Goal: Communication & Community: Answer question/provide support

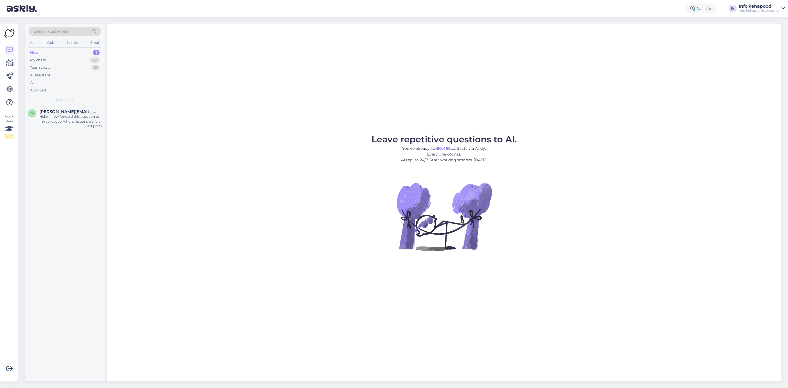
click at [49, 54] on div "New 1" at bounding box center [65, 53] width 72 height 8
click at [59, 62] on div "My chats 57" at bounding box center [65, 60] width 72 height 8
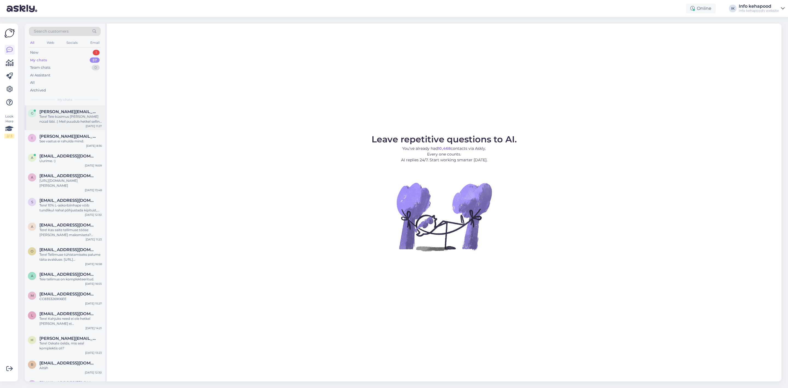
click at [83, 118] on div "Tere! Teie küsimus [PERSON_NAME] nüüd läbi. :) Meil puudub hetkel selline valik…" at bounding box center [70, 119] width 62 height 10
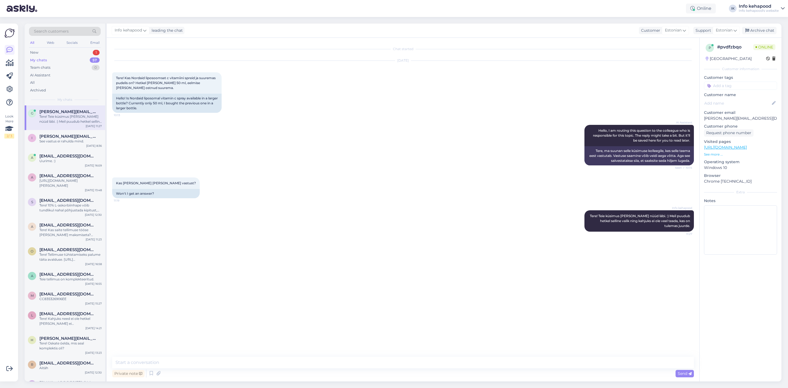
drag, startPoint x: 284, startPoint y: 370, endPoint x: 284, endPoint y: 366, distance: 3.6
click at [284, 369] on div "Private note Send" at bounding box center [403, 373] width 582 height 10
click at [284, 363] on textarea at bounding box center [403, 362] width 582 height 11
type textarea "K"
type textarea "J"
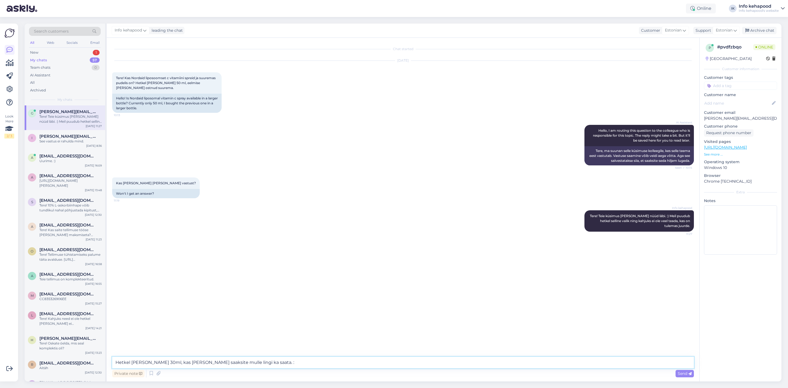
type textarea "Hetkel [PERSON_NAME] 30ml, kas [PERSON_NAME] saaksite mulle lingi ka saata. :)"
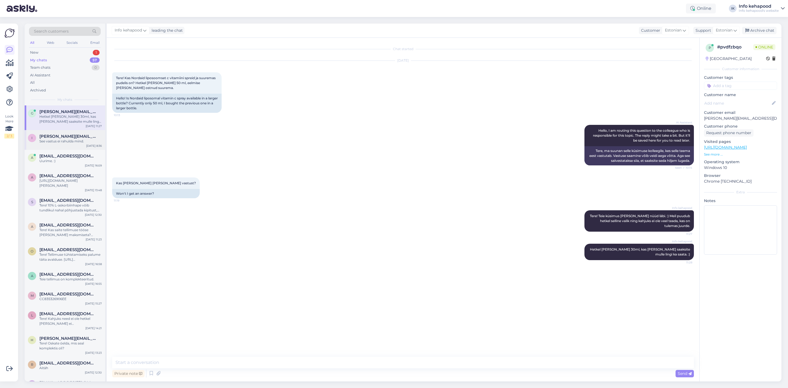
click at [52, 140] on div "See vastus ei rahulda mind." at bounding box center [70, 141] width 62 height 5
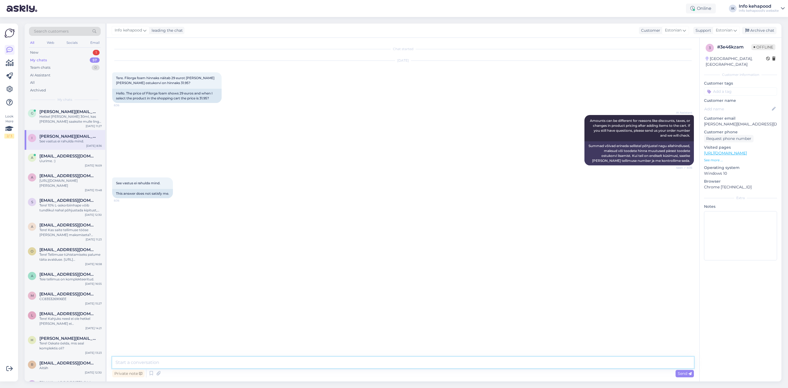
click at [331, 361] on textarea at bounding box center [403, 362] width 582 height 11
click at [76, 163] on div "a [EMAIL_ADDRESS][DOMAIN_NAME] Uurime. :) [DATE] 16:09" at bounding box center [65, 160] width 80 height 20
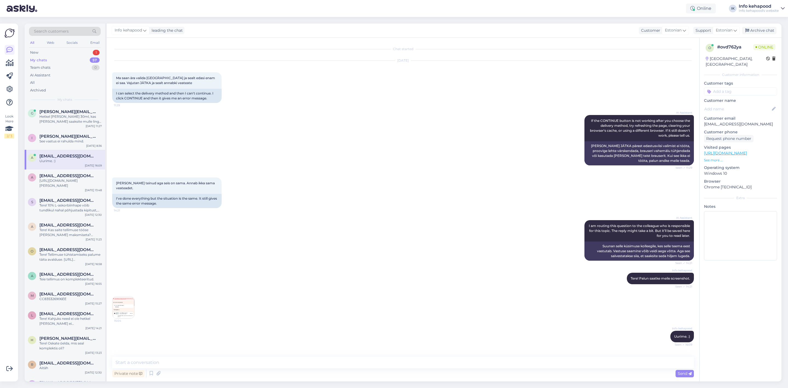
click at [123, 310] on img at bounding box center [123, 307] width 22 height 22
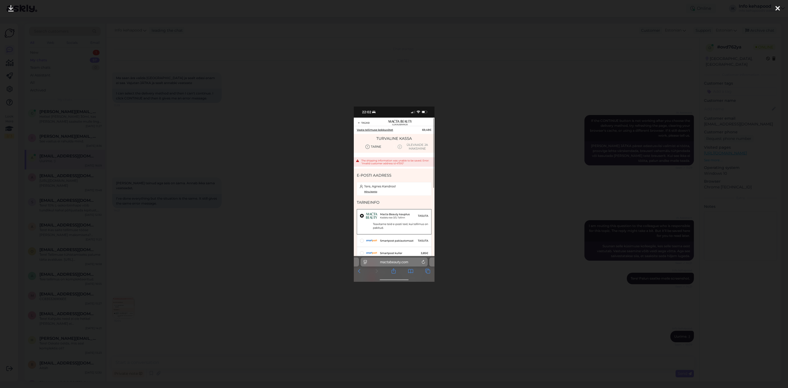
click at [305, 200] on div at bounding box center [394, 194] width 788 height 388
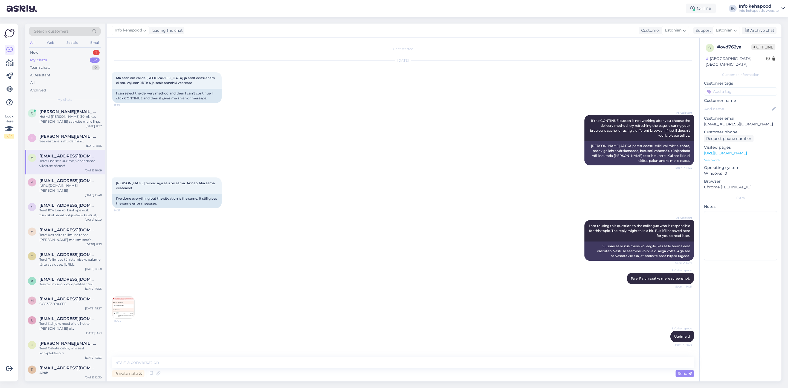
scroll to position [31, 0]
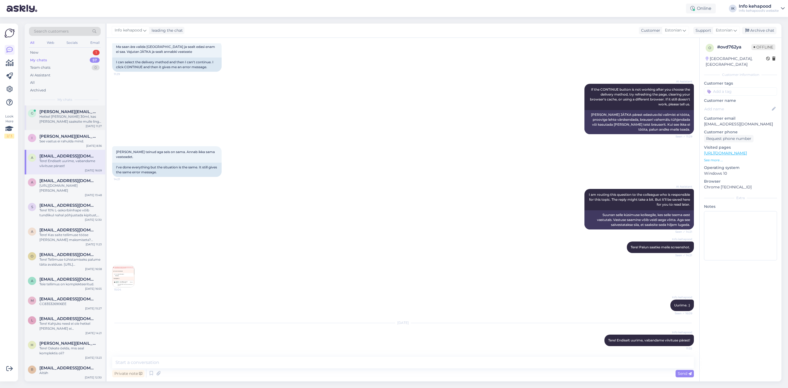
click at [61, 122] on div "Hetkel [PERSON_NAME] 30ml, kas [PERSON_NAME] saaksite mulle lingi ka saata. :)" at bounding box center [70, 119] width 62 height 10
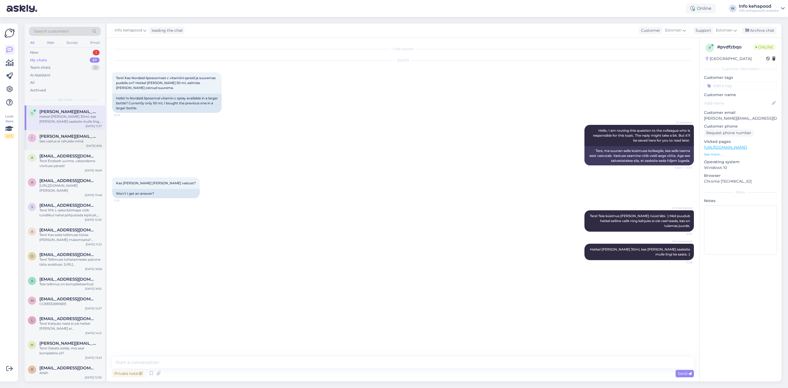
click at [68, 147] on div "i [PERSON_NAME][EMAIL_ADDRESS][DOMAIN_NAME] See vastus ei rahulda mind. [DATE] …" at bounding box center [65, 140] width 80 height 20
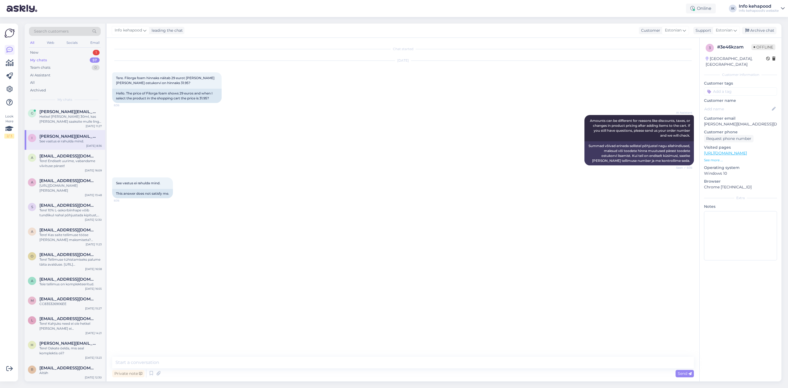
click at [663, 272] on div "Chat started [DATE] Tere. Filorga foam hinnaks näitab 29 eurot [PERSON_NAME] [P…" at bounding box center [405, 197] width 587 height 308
click at [221, 363] on textarea at bounding box center [403, 362] width 582 height 11
click at [196, 357] on textarea at bounding box center [403, 362] width 582 height 11
type textarea "t"
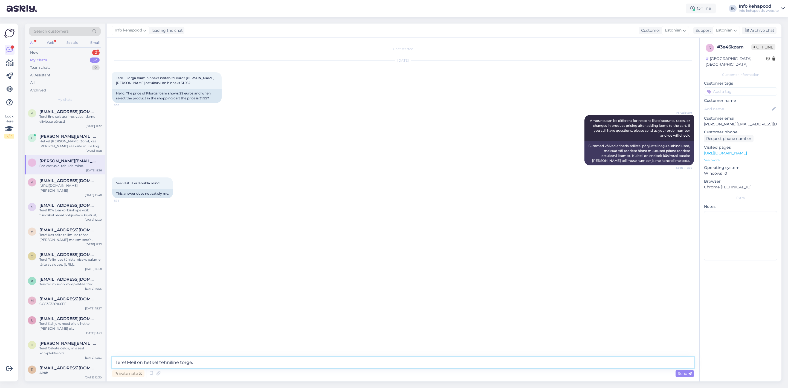
paste textarea "See on hetkel katki. [PERSON_NAME] mujal on õige hind aga mingid tooted katki s…"
drag, startPoint x: 193, startPoint y: 361, endPoint x: 423, endPoint y: 360, distance: 229.8
click at [423, 360] on textarea "Tere! Meil on hetkel tehniline tõrge. See on hetkel katki. [PERSON_NAME] mujal …" at bounding box center [403, 362] width 582 height 11
type textarea "Tere! Meil on hetkel tehniline tõrge. Väga vabandame!"
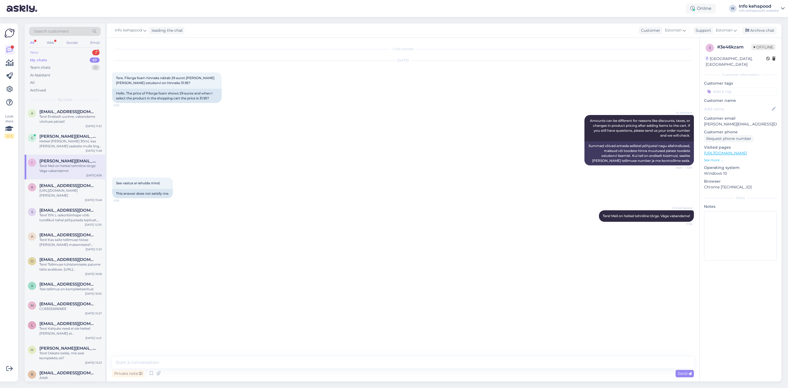
click at [73, 51] on div "New 2" at bounding box center [65, 53] width 72 height 8
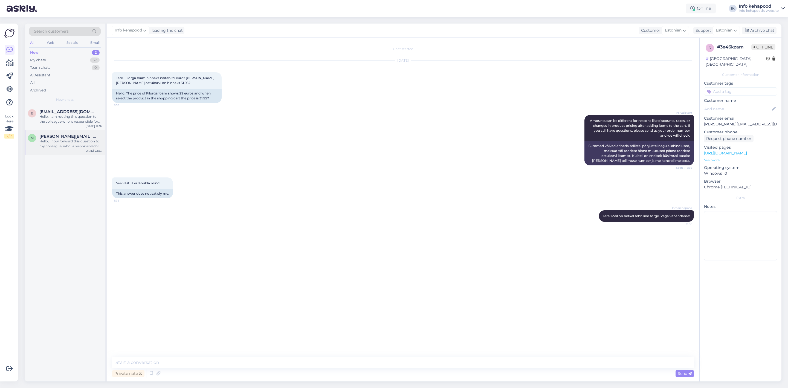
click at [42, 153] on div "m [PERSON_NAME][EMAIL_ADDRESS][DOMAIN_NAME] Hello, I now forward this question …" at bounding box center [65, 142] width 80 height 25
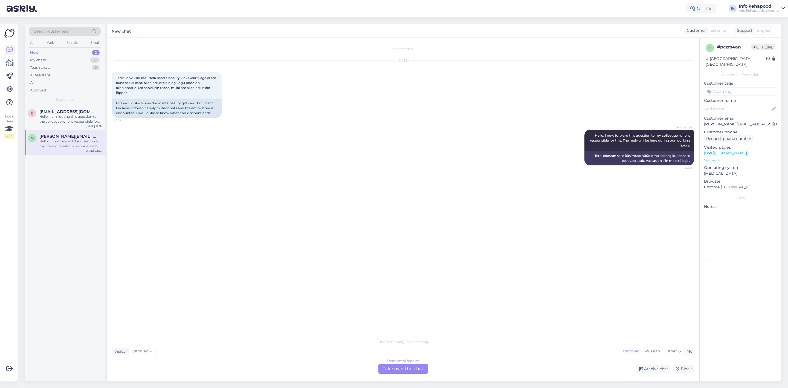
click at [421, 372] on div "Estonian to Estonian Take over the chat" at bounding box center [403, 369] width 50 height 10
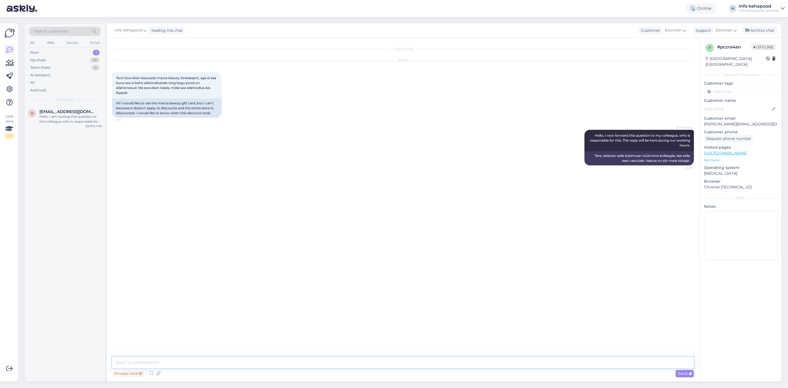
click at [403, 358] on textarea at bounding box center [403, 362] width 582 height 11
type textarea "Tere!"
type textarea "Kas Teil on KP algusega kinkekaart?"
click at [78, 114] on div "Hello, I am routing this question to the colleague who is responsible for this …" at bounding box center [70, 119] width 62 height 10
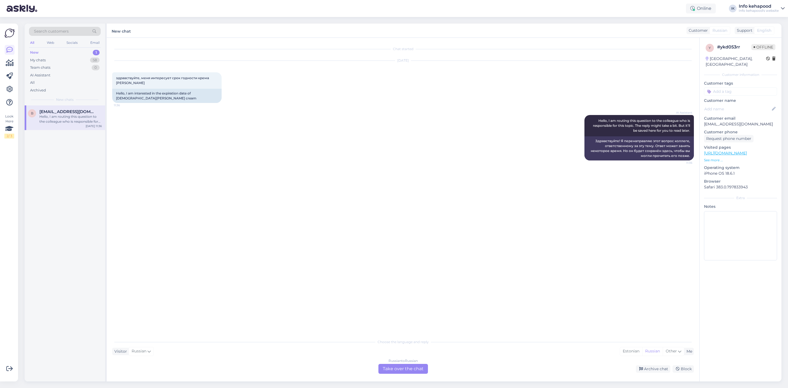
click at [740, 150] on link "[URL][DOMAIN_NAME]" at bounding box center [725, 152] width 43 height 5
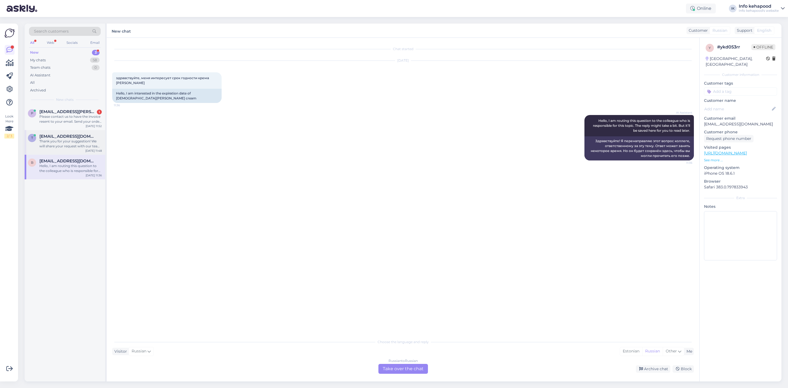
click at [81, 150] on div "t [EMAIL_ADDRESS][DOMAIN_NAME] Thank you for your suggestion! We will share you…" at bounding box center [65, 142] width 80 height 25
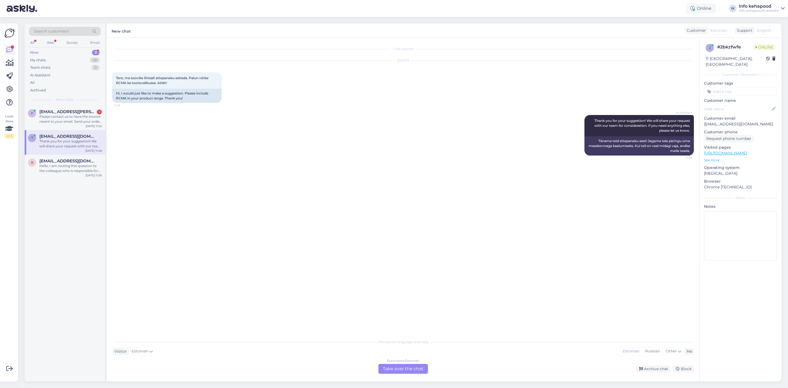
click at [739, 150] on link "[URL][DOMAIN_NAME]" at bounding box center [725, 152] width 43 height 5
click at [390, 368] on div "Estonian to Estonian Take over the chat" at bounding box center [403, 369] width 50 height 10
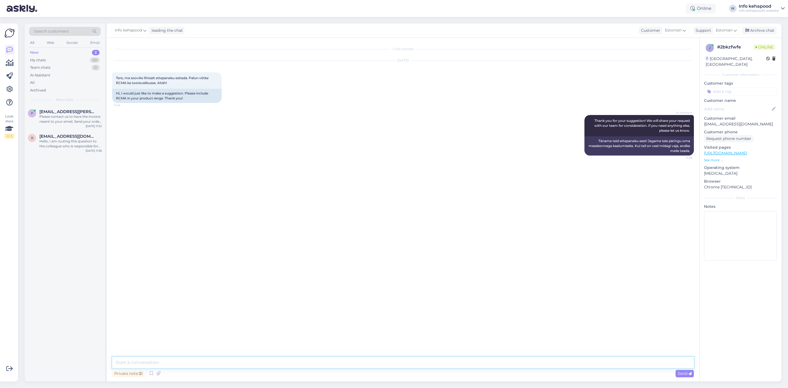
click at [311, 363] on textarea at bounding box center [403, 362] width 582 height 11
click at [679, 269] on div "Chat started [DATE] Tere, ma sooviks lihtsalt ettepaneku esitada. Palun võtke R…" at bounding box center [405, 197] width 587 height 308
click at [242, 368] on div "Private note Send" at bounding box center [403, 373] width 582 height 10
click at [244, 366] on textarea "Tere! Täname ettepaneku eest. :" at bounding box center [403, 362] width 582 height 11
click at [180, 362] on textarea "Tere! Täname ettepaneku eest. :)" at bounding box center [403, 362] width 582 height 11
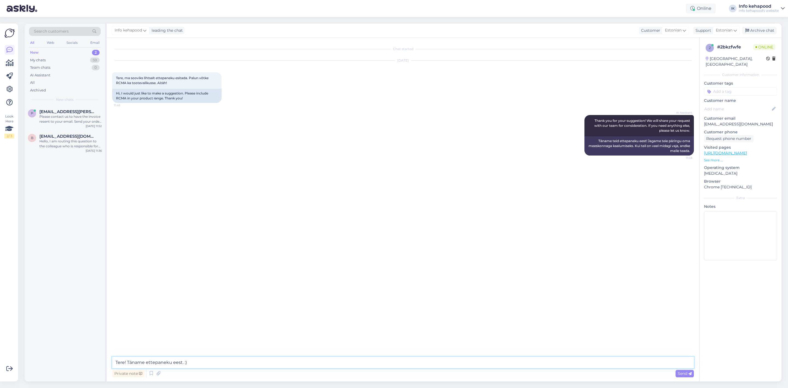
click at [181, 362] on textarea "Tere! Täname ettepaneku eest. :)" at bounding box center [403, 362] width 582 height 11
type textarea "Tere! Täname ettepaneku eest. :)"
click at [60, 141] on div "Hello, I am routing this question to the colleague who is responsible for this …" at bounding box center [70, 144] width 62 height 10
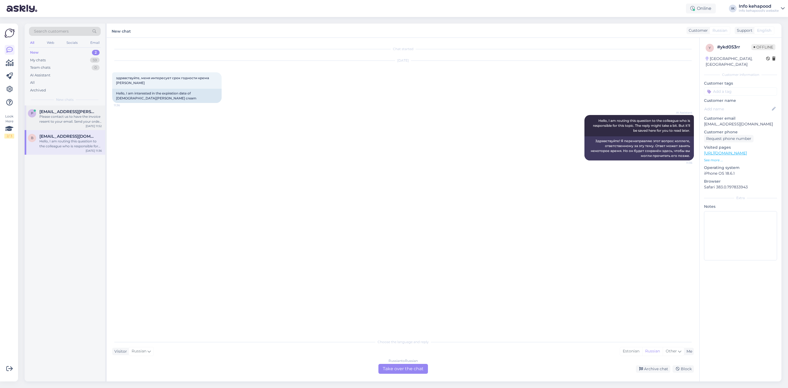
click at [65, 121] on div "Please contact us to have the invoice resent to your email. Send your order num…" at bounding box center [70, 119] width 62 height 10
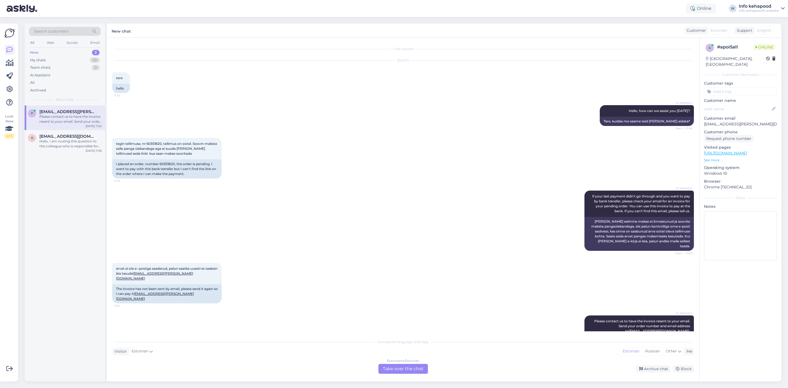
scroll to position [16, 0]
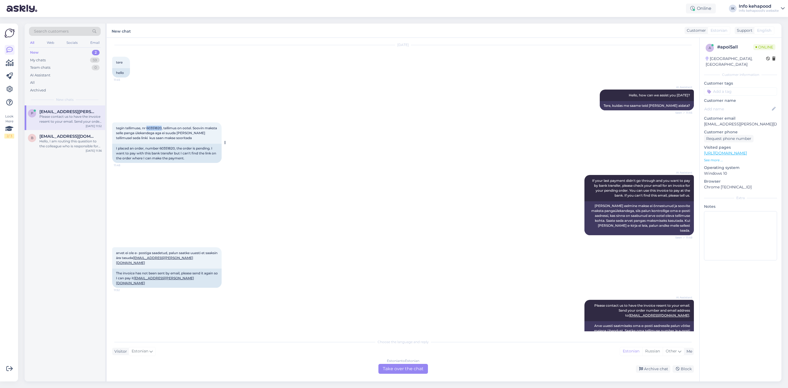
drag, startPoint x: 147, startPoint y: 128, endPoint x: 162, endPoint y: 128, distance: 14.8
click at [162, 128] on span "tegin tellimuse, nr 60351820, tellimus on ootel. Soovin maksta selle panga ülek…" at bounding box center [167, 133] width 102 height 14
copy span "60351820"
click at [379, 371] on div "Estonian to Estonian Take over the chat" at bounding box center [403, 369] width 50 height 10
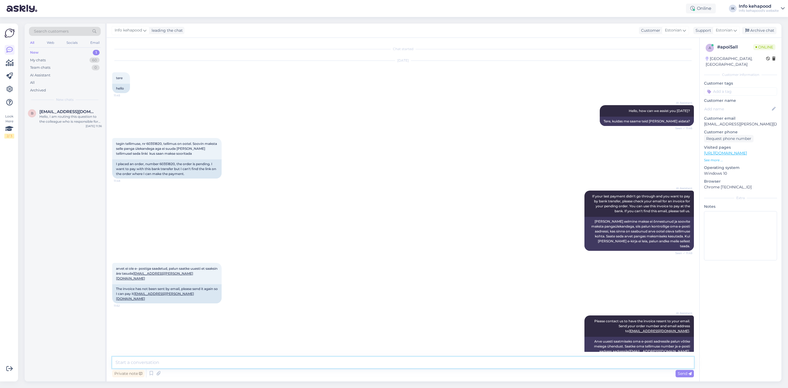
click at [328, 366] on textarea at bounding box center [403, 362] width 582 height 11
type textarea "Tere! Teie tellimus ei ole läbi läinud kuna makset pole sooritatud."
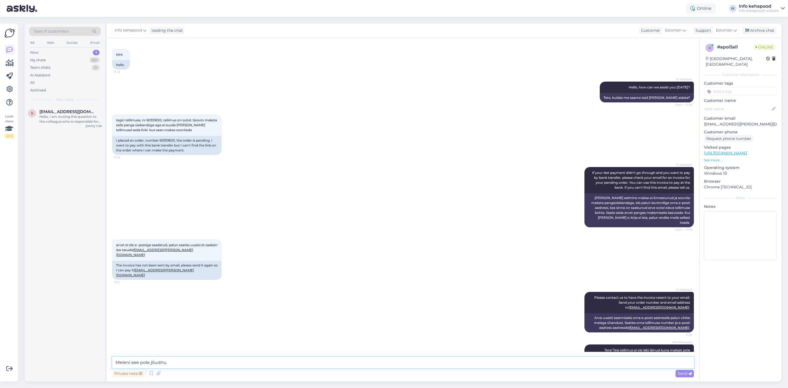
type textarea "Meieni see pole jõudnud"
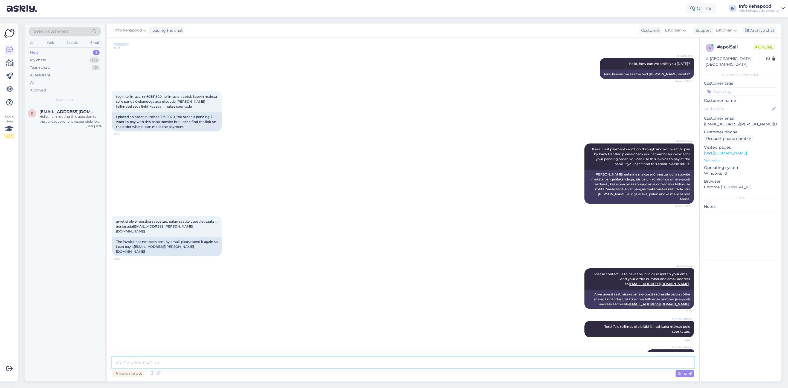
scroll to position [0, 0]
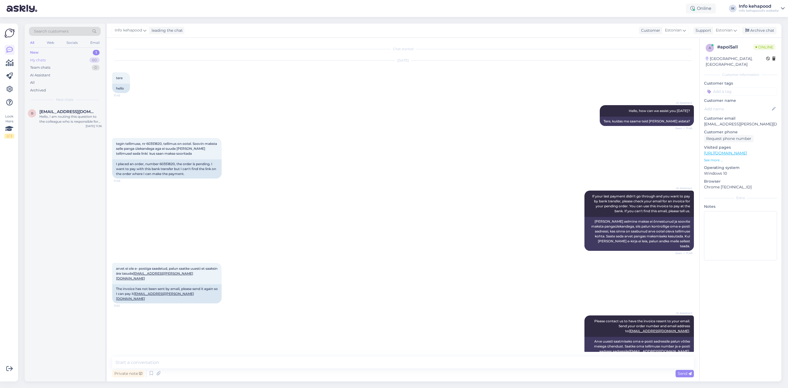
click at [72, 60] on div "My chats 60" at bounding box center [65, 60] width 72 height 8
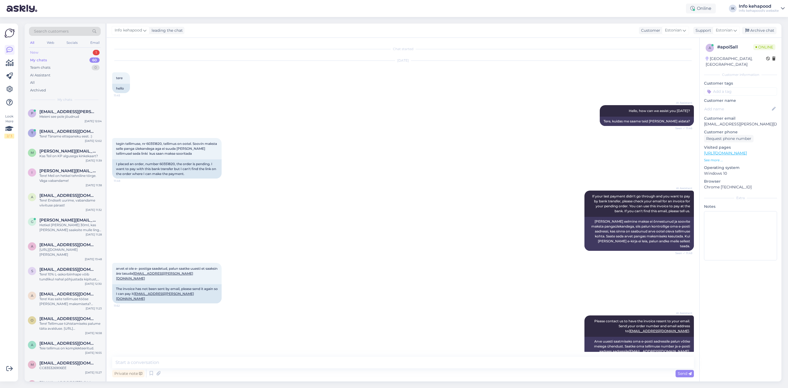
click at [74, 50] on div "New 1" at bounding box center [65, 53] width 72 height 8
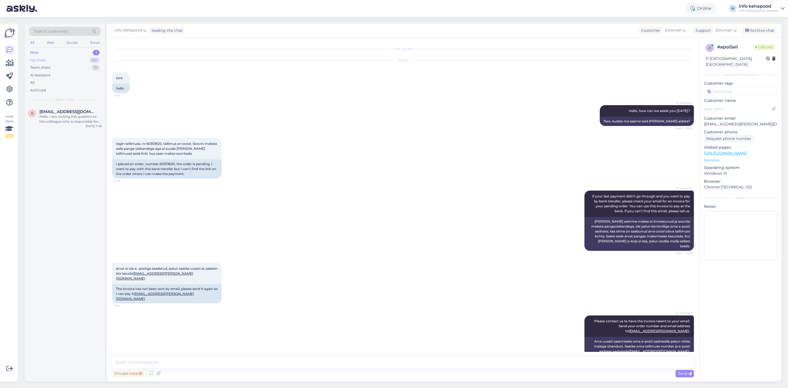
click at [74, 57] on div "My chats 60" at bounding box center [65, 60] width 72 height 8
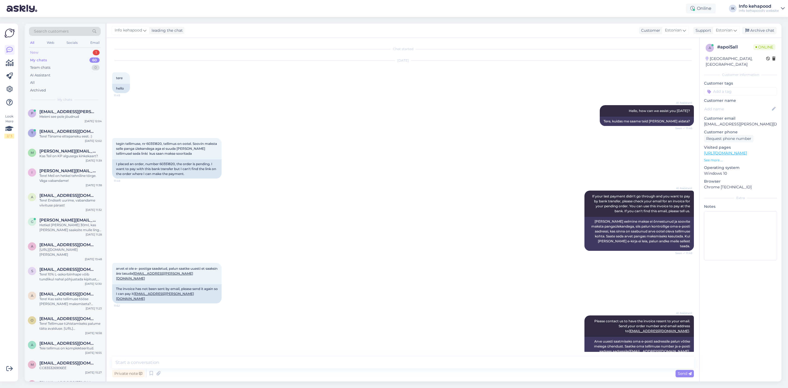
click at [72, 49] on div "New 1" at bounding box center [65, 53] width 72 height 8
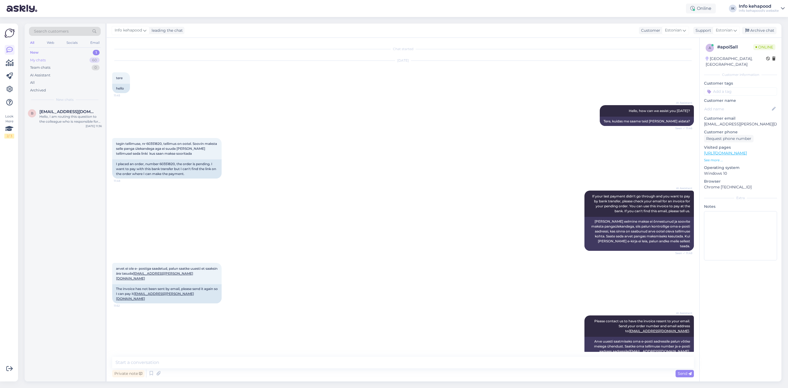
click at [60, 62] on div "My chats 60" at bounding box center [65, 60] width 72 height 8
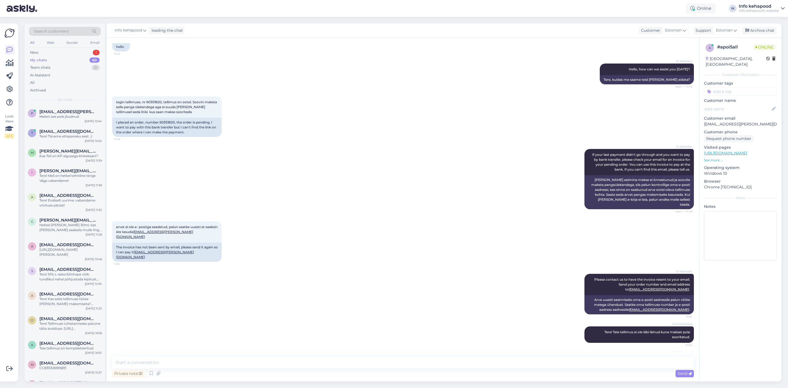
scroll to position [47, 0]
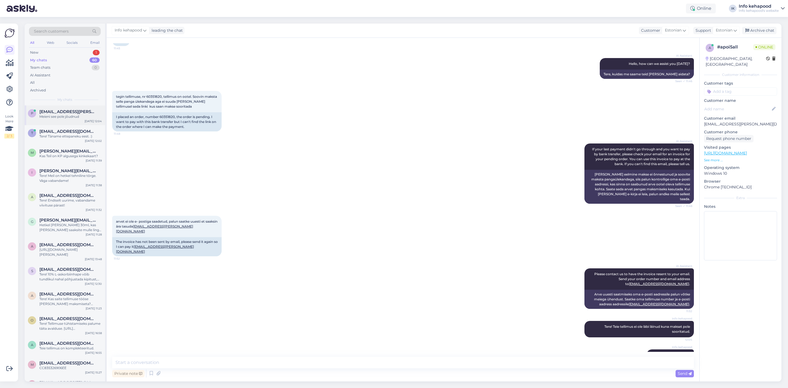
click at [61, 122] on div "p [EMAIL_ADDRESS][PERSON_NAME][DOMAIN_NAME] Meieni see pole jõudnud [DATE] 12:04" at bounding box center [65, 115] width 80 height 20
click at [199, 367] on textarea at bounding box center [403, 362] width 582 height 11
drag, startPoint x: 160, startPoint y: 117, endPoint x: 175, endPoint y: 117, distance: 15.0
click at [175, 117] on div "I placed an order, number 60351820, the order is pending. I want to pay with th…" at bounding box center [166, 121] width 109 height 19
copy div "60351820"
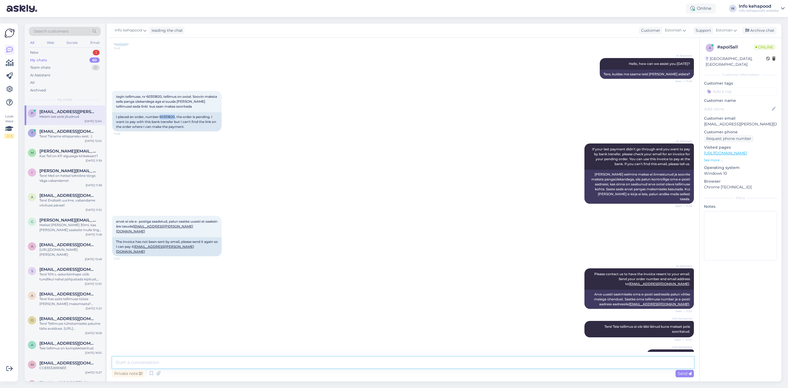
click at [439, 362] on textarea at bounding box center [403, 362] width 582 height 11
type textarea "u"
type textarea "Uurisin teisest osakonnast, tõrge on tekkinud. Saan tellimuse nüüd töötlusesse …"
click at [421, 351] on div "Info kehapood Meieni see pole jõudnud Seen ✓ 12:04" at bounding box center [403, 355] width 582 height 24
drag, startPoint x: 354, startPoint y: 368, endPoint x: 353, endPoint y: 364, distance: 3.9
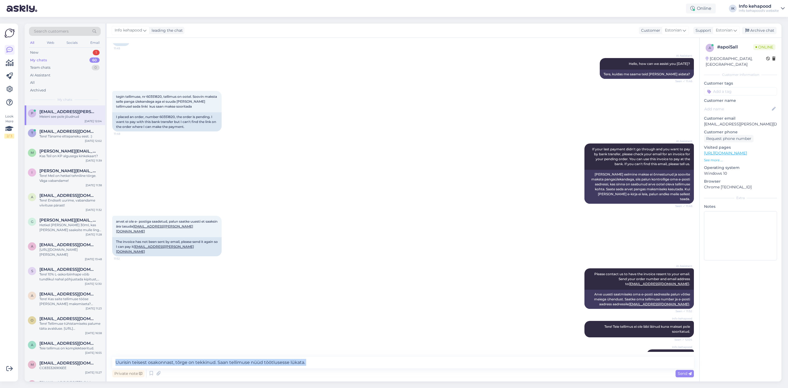
click at [353, 364] on div "Uurisin teisest osakonnast, tõrge on tekkinud. Saan tellimuse nüüd töötlusesse …" at bounding box center [403, 368] width 582 height 22
click at [352, 364] on textarea "Uurisin teisest osakonnast, tõrge on tekkinud. Saan tellimuse nüüd töötlusesse …" at bounding box center [403, 362] width 582 height 11
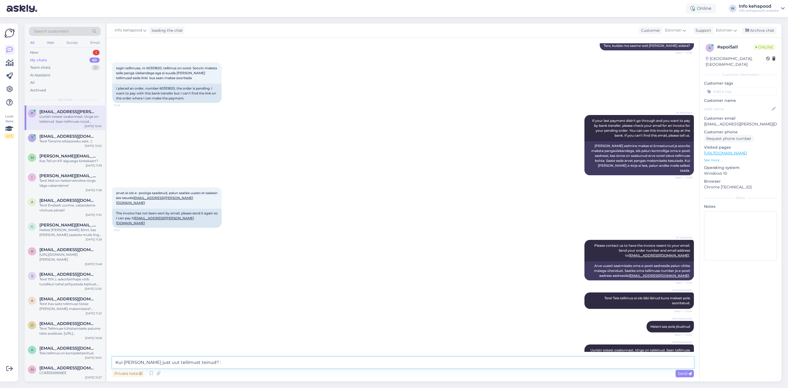
type textarea "Kui [PERSON_NAME] just uut tellimust teinud? :)"
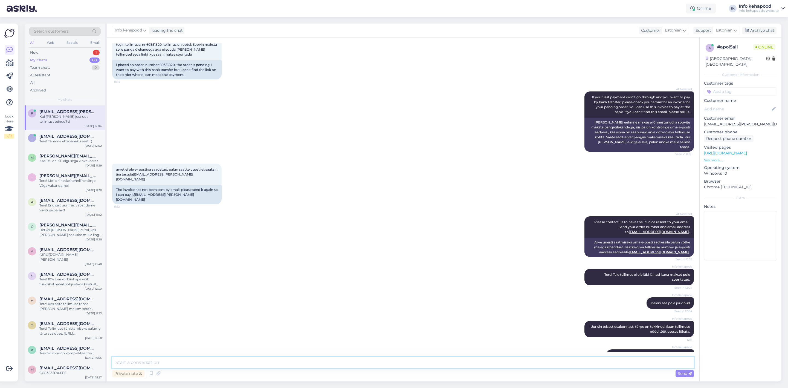
type textarea "p"
click at [599, 353] on icon at bounding box center [597, 354] width 3 height 3
click at [140, 346] on textarea "Kui [PERSON_NAME] just uut tellimust teinud? :)" at bounding box center [403, 353] width 573 height 14
type textarea "Kui Te pole just uut tellimust teinud? :)"
click at [674, 364] on span "Edit" at bounding box center [681, 366] width 14 height 5
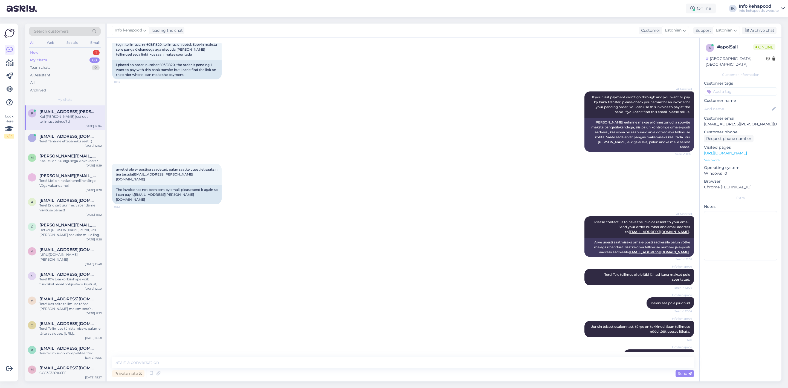
click at [76, 50] on div "New 1" at bounding box center [65, 53] width 72 height 8
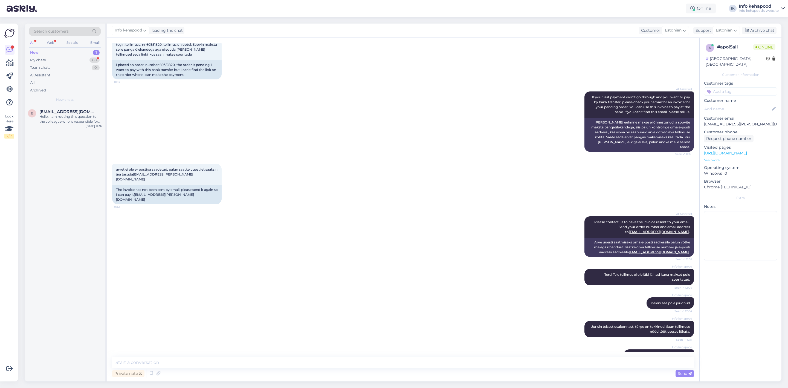
scroll to position [157, 0]
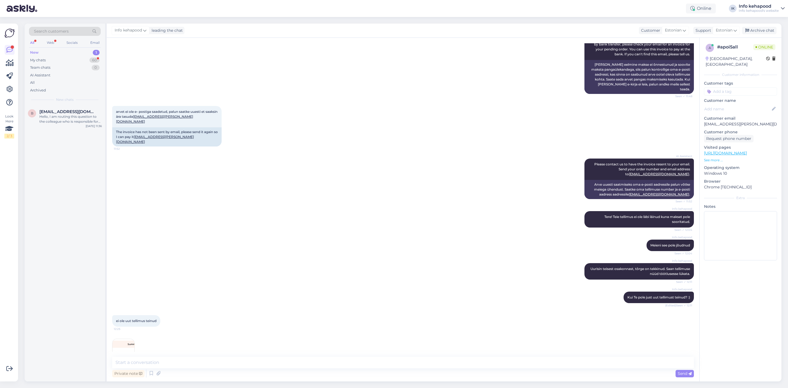
click at [128, 339] on img at bounding box center [123, 350] width 22 height 22
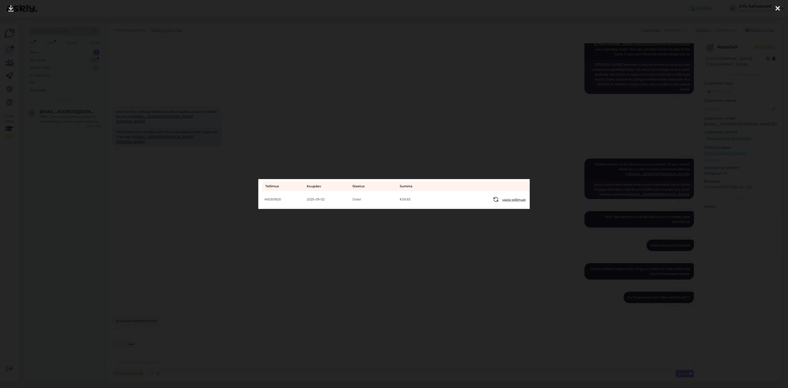
click at [309, 261] on div at bounding box center [394, 194] width 788 height 388
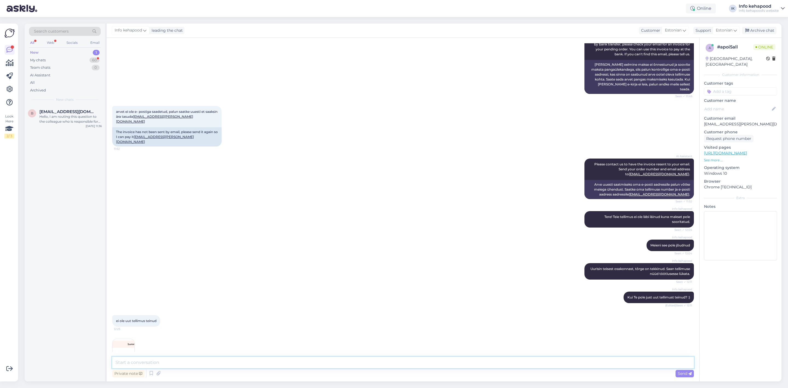
click at [158, 360] on textarea at bounding box center [403, 362] width 582 height 11
type textarea "Olgu, [PERSON_NAME] tellimus läheb töösse [PERSON_NAME] Teile arve :)"
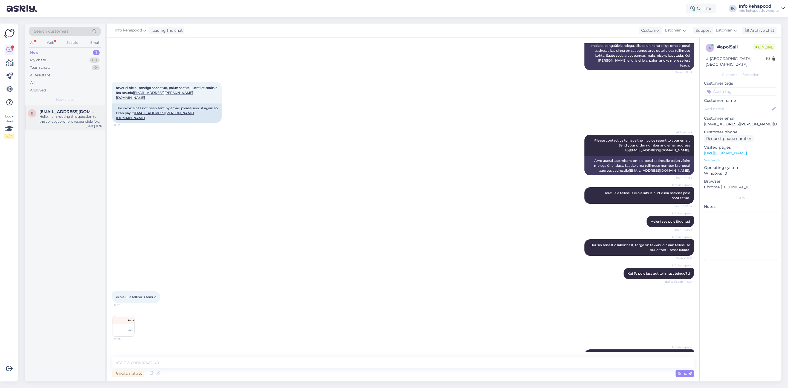
click at [84, 114] on div "Hello, I am routing this question to the colleague who is responsible for this …" at bounding box center [70, 119] width 62 height 10
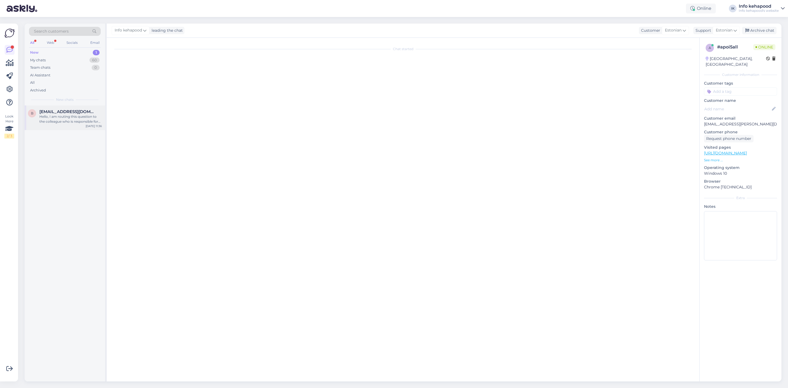
scroll to position [0, 0]
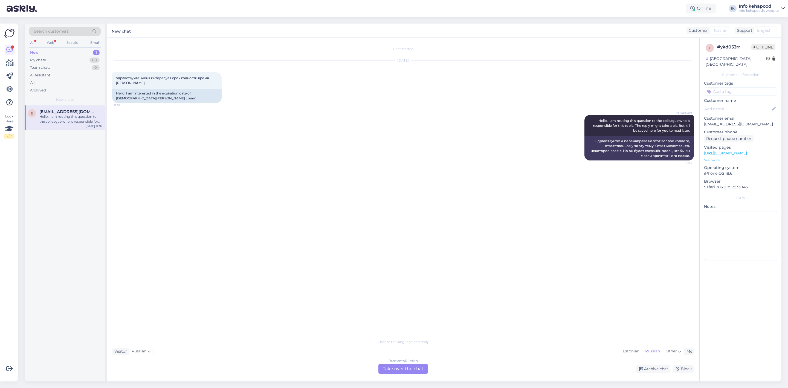
click at [406, 366] on div "Russian to Russian Take over the chat" at bounding box center [403, 369] width 50 height 10
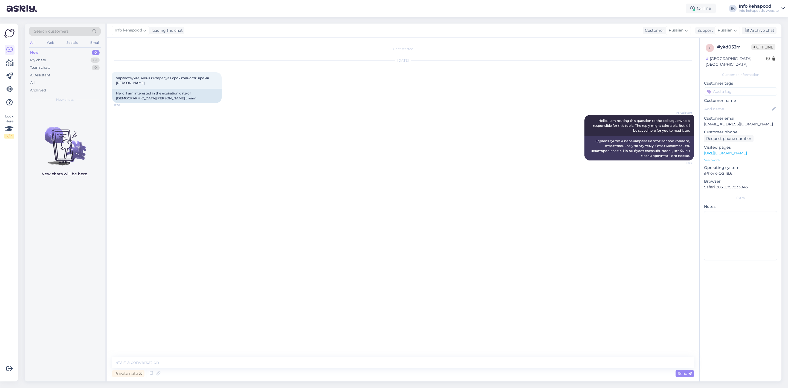
click at [320, 370] on div "Private note Send" at bounding box center [403, 373] width 582 height 10
click at [316, 366] on textarea at bounding box center [403, 362] width 582 height 11
click at [677, 33] on span "Russian" at bounding box center [676, 30] width 15 height 6
click at [671, 62] on link "Estonian" at bounding box center [667, 63] width 60 height 9
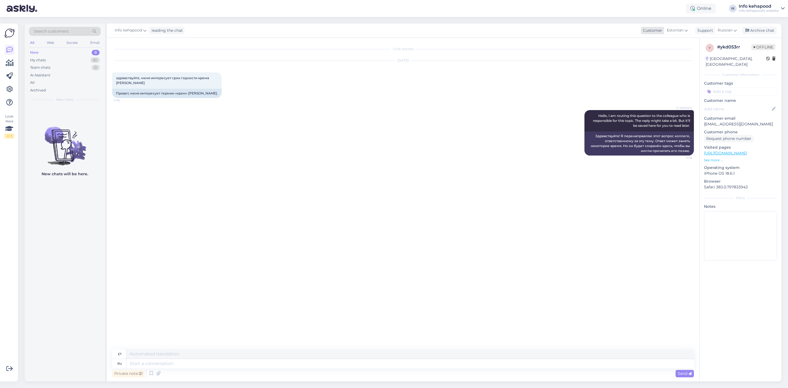
click at [670, 34] on div "Estonian" at bounding box center [677, 30] width 27 height 9
click at [653, 39] on input "es" at bounding box center [665, 42] width 51 height 8
type input "e"
type input "ru"
click at [658, 66] on link "Russian" at bounding box center [666, 63] width 60 height 9
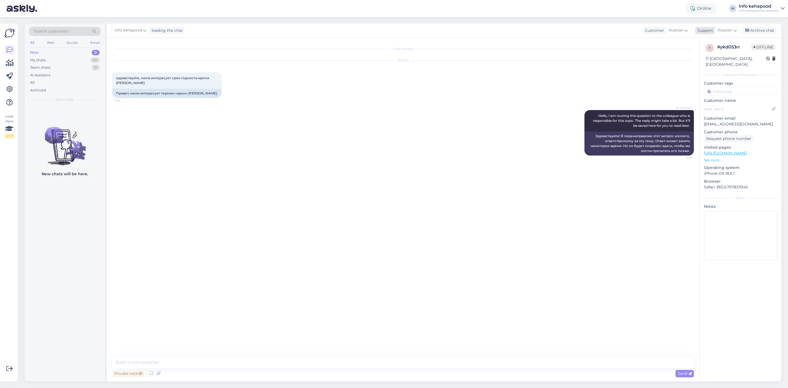
click at [725, 27] on span "Russian" at bounding box center [725, 30] width 15 height 6
click at [501, 362] on textarea at bounding box center [403, 362] width 582 height 11
type textarea "Tere! Tootel on märgitud 6M, mis tähendab kasutada ära 6 kuu jooksul."
